Goal: Task Accomplishment & Management: Complete application form

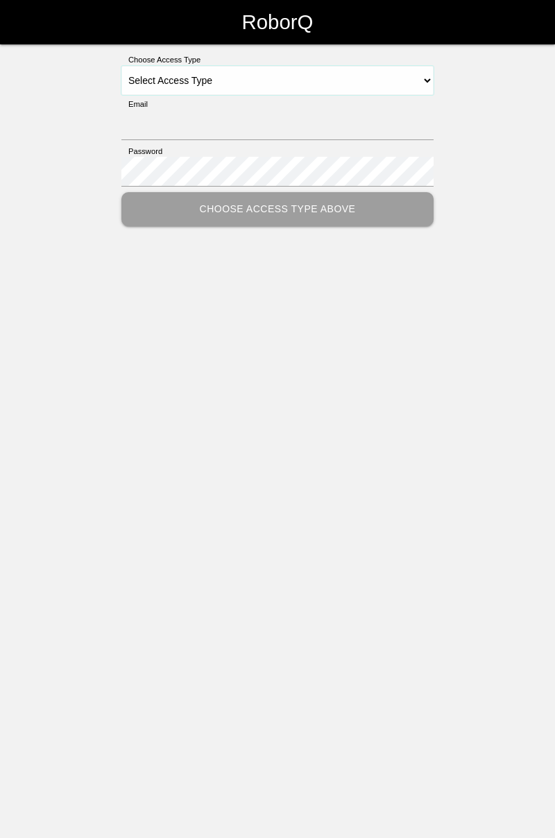
click at [427, 76] on select "Select Access Type Admin Customer Supervisor Worker" at bounding box center [277, 80] width 312 height 29
select select "Worker"
click at [121, 66] on select "Select Access Type Admin Customer Supervisor Worker" at bounding box center [277, 80] width 312 height 29
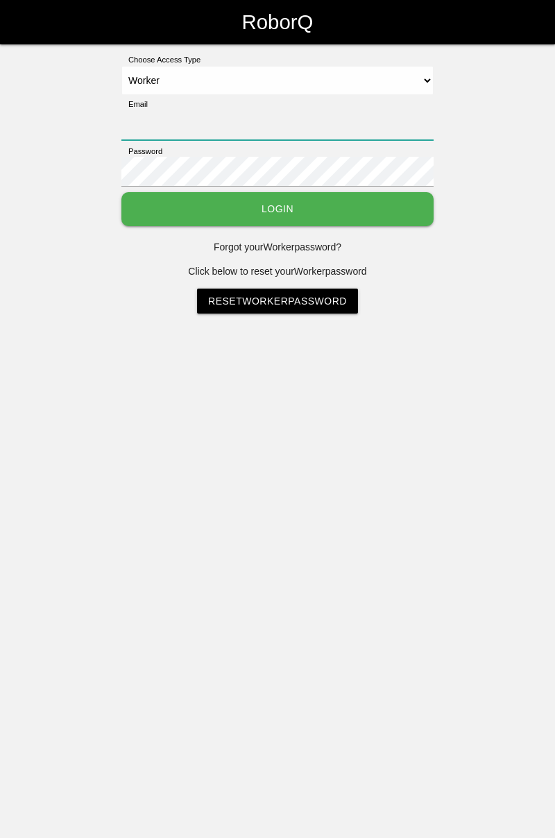
click at [365, 118] on input "Email" at bounding box center [277, 125] width 312 height 30
type input "[PERSON_NAME][EMAIL_ADDRESS][DOMAIN_NAME]"
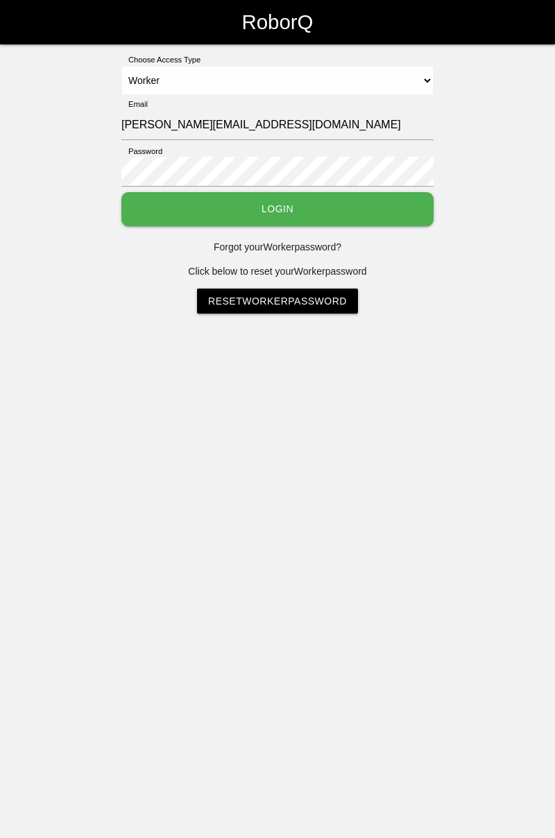
click at [121, 192] on button "Login" at bounding box center [277, 209] width 312 height 34
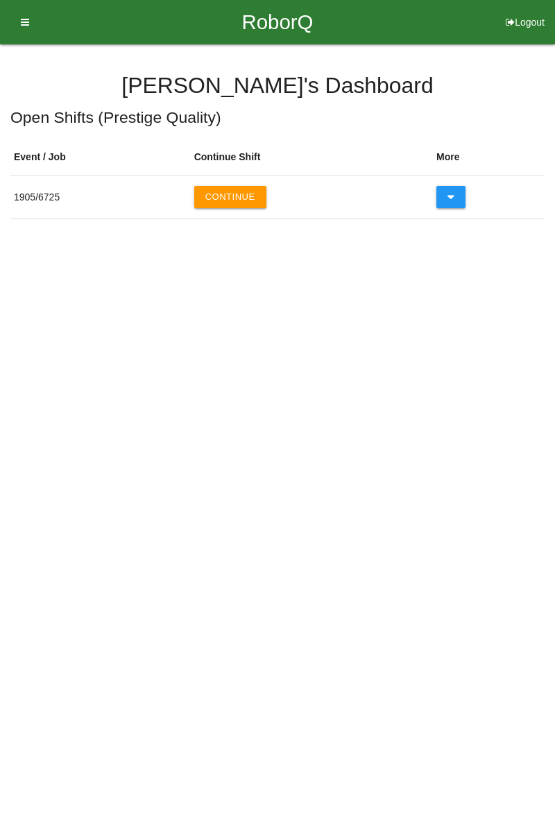
click at [237, 197] on button "Continue" at bounding box center [230, 197] width 72 height 22
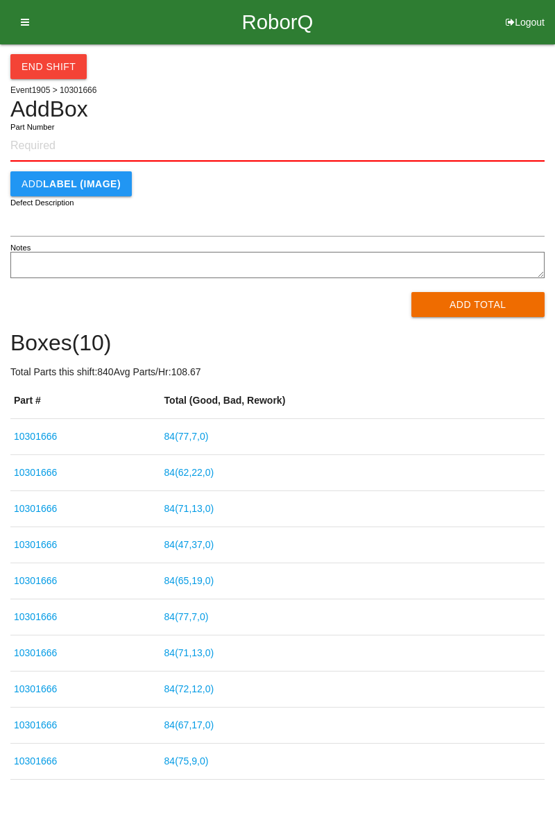
click at [78, 69] on button "End Shift" at bounding box center [48, 66] width 76 height 25
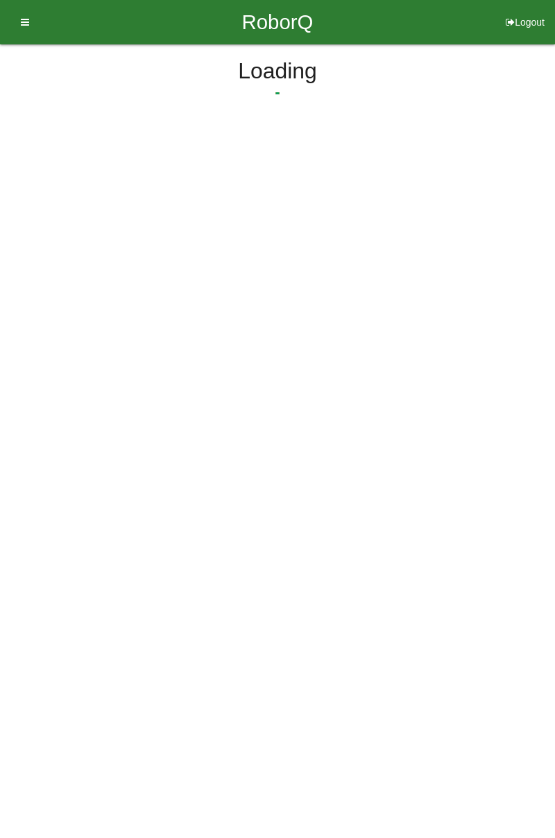
select select "3"
select select "33"
select select "2"
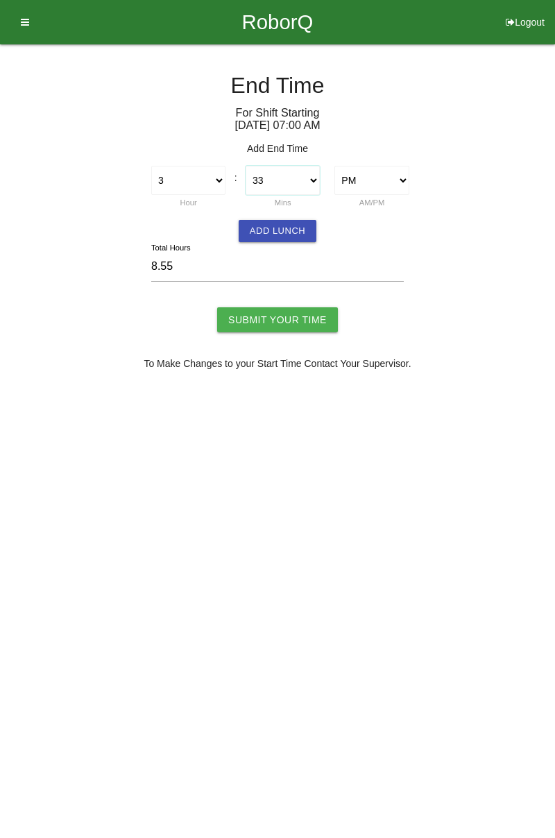
click at [312, 180] on select "00 01 02 03 04 05 06 07 08 09 10 11 12 13 14 15 16 17 18 19 20 21 22 23 24 25 2…" at bounding box center [283, 180] width 74 height 29
select select "30"
click at [246, 166] on select "00 01 02 03 04 05 06 07 08 09 10 11 12 13 14 15 16 17 18 19 20 21 22 23 24 25 2…" at bounding box center [283, 180] width 74 height 29
type input "8.50"
click at [281, 226] on button "Add Lunch" at bounding box center [278, 231] width 78 height 22
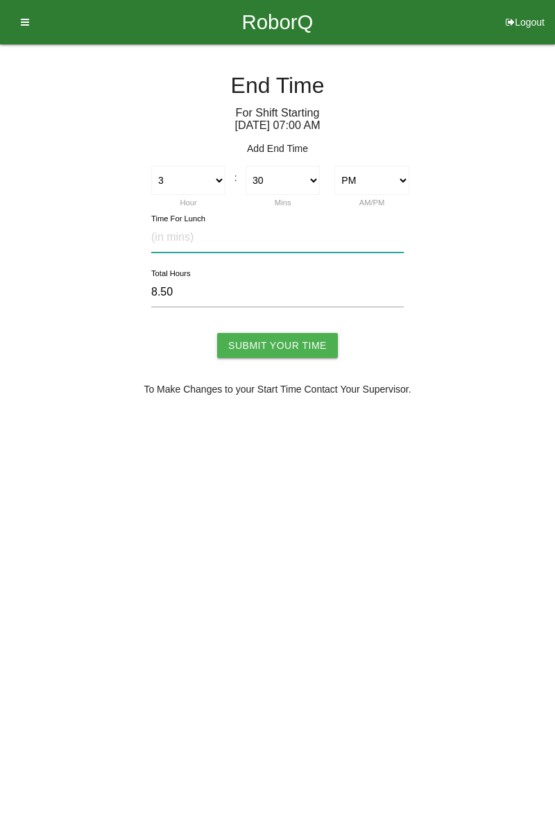
click at [196, 237] on input "text" at bounding box center [277, 238] width 252 height 30
type input "30"
type input "8.00"
click at [288, 341] on input "Submit Your Time" at bounding box center [277, 345] width 121 height 25
type input "Processing..."
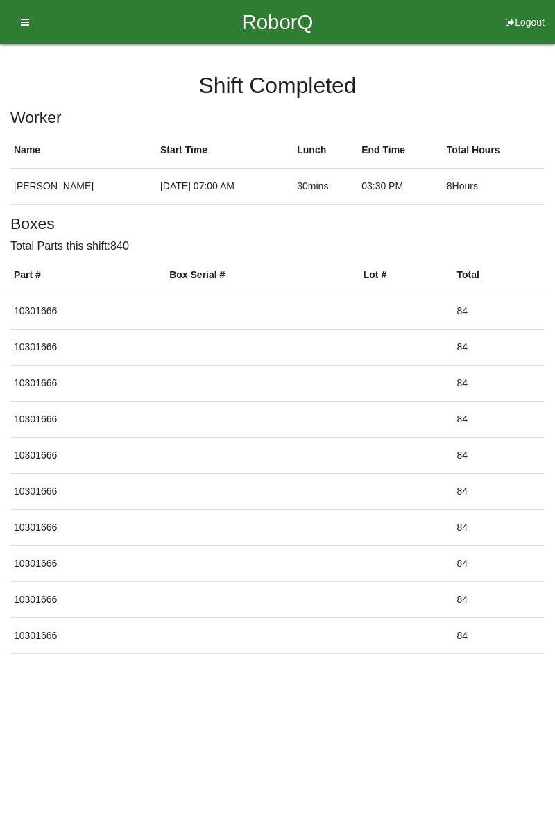
click at [521, 10] on button "Logout" at bounding box center [525, 5] width 60 height 10
select select "Worker"
